Goal: Task Accomplishment & Management: Manage account settings

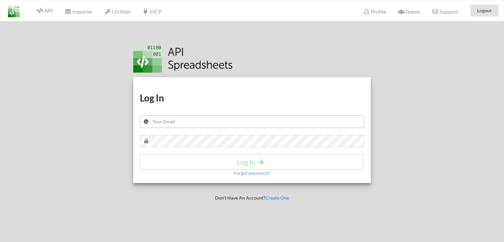
click at [176, 121] on input "text" at bounding box center [252, 121] width 225 height 13
type input "[PERSON_NAME][EMAIL_ADDRESS][DOMAIN_NAME]"
click at [164, 171] on div "Forgot password?" at bounding box center [252, 173] width 225 height 7
click at [170, 160] on h4 "Log In" at bounding box center [252, 162] width 210 height 8
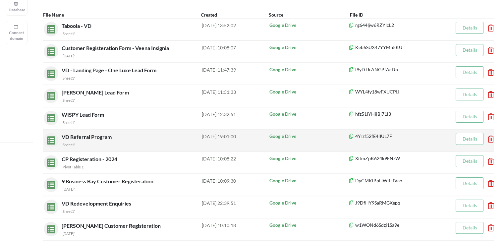
scroll to position [133, 0]
